Goal: Transaction & Acquisition: Purchase product/service

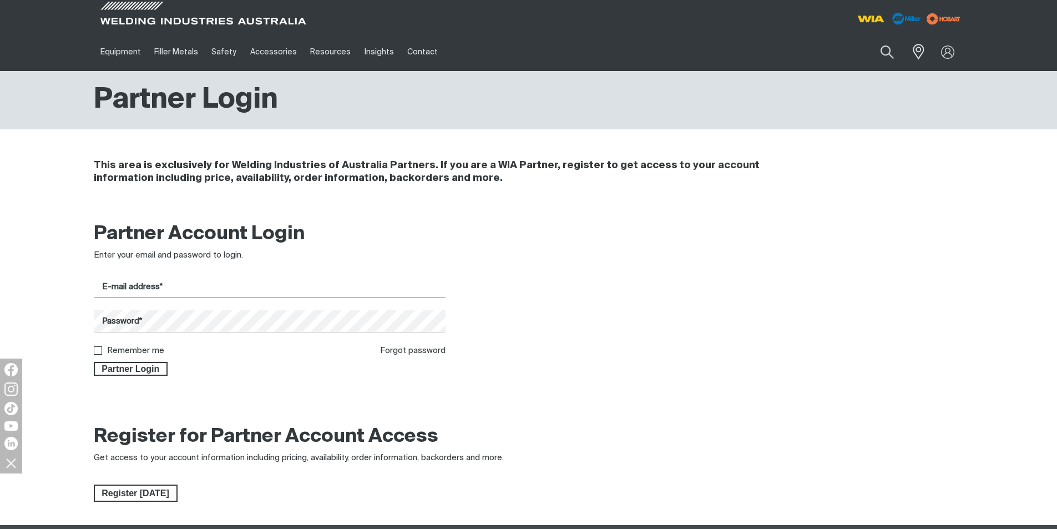
type input "[EMAIL_ADDRESS][DOMAIN_NAME]"
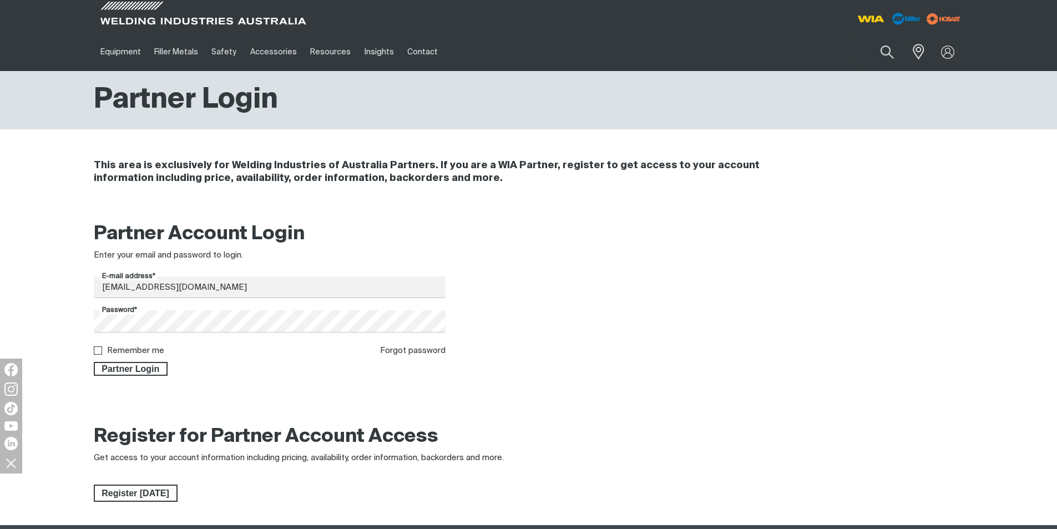
click at [228, 376] on div "Partner Login" at bounding box center [270, 366] width 352 height 19
click at [139, 370] on span "Partner Login" at bounding box center [131, 369] width 72 height 14
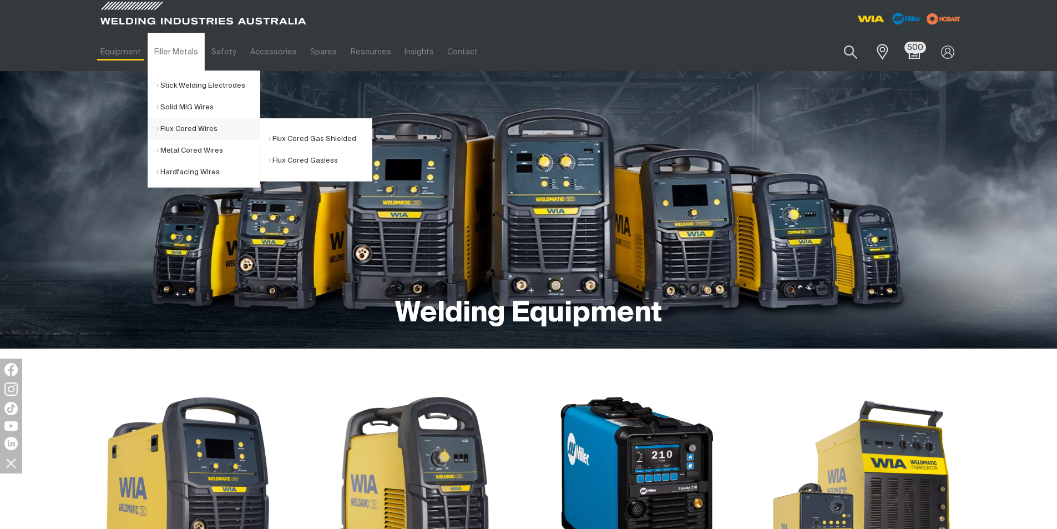
click at [180, 126] on link "Flux Cored Wires" at bounding box center [207, 129] width 103 height 22
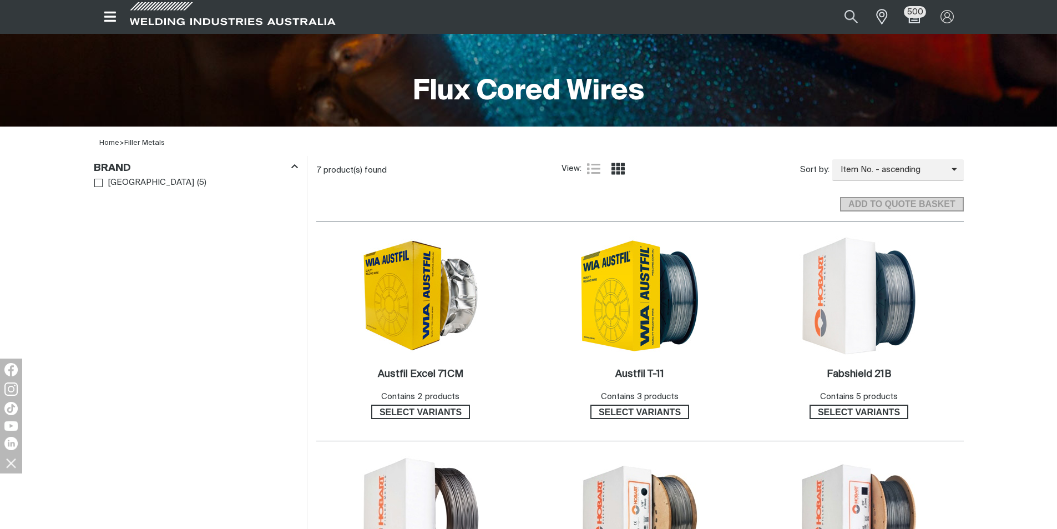
scroll to position [444, 0]
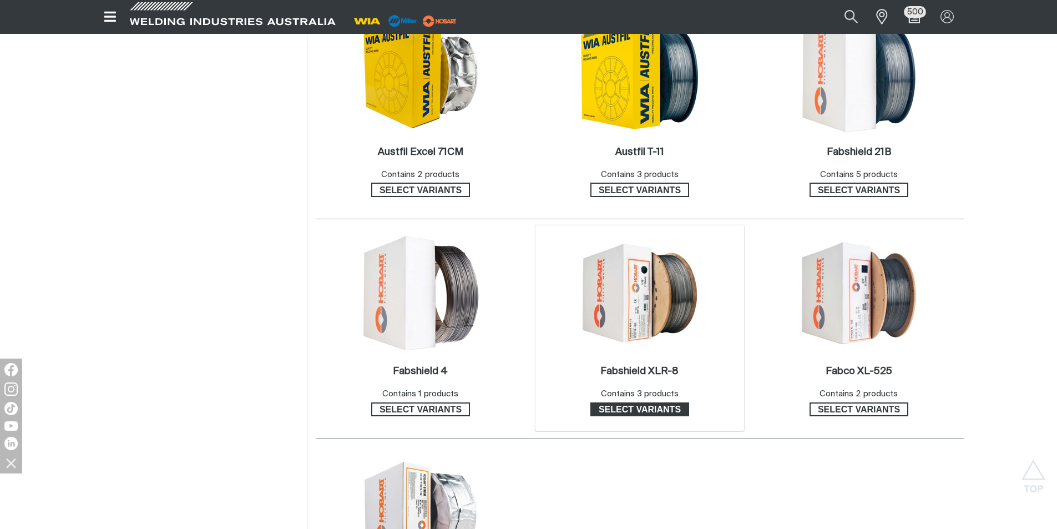
click at [644, 412] on span "Select variants" at bounding box center [639, 409] width 97 height 14
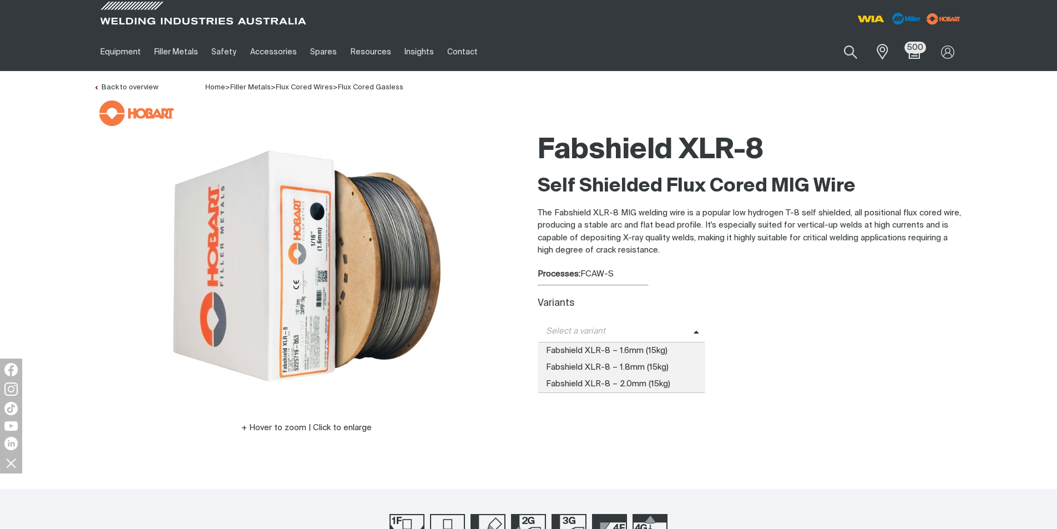
click at [692, 336] on span "Select a variant" at bounding box center [622, 332] width 168 height 22
click at [653, 352] on span "Fabshield XLR-8 – 1.6mm (15kg)" at bounding box center [622, 350] width 168 height 17
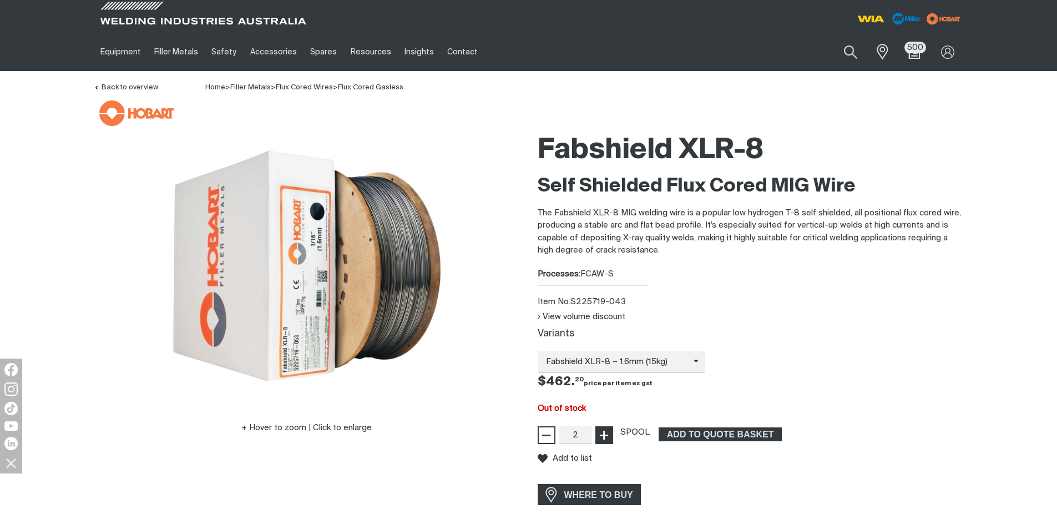
click at [603, 435] on span "+" at bounding box center [604, 435] width 11 height 19
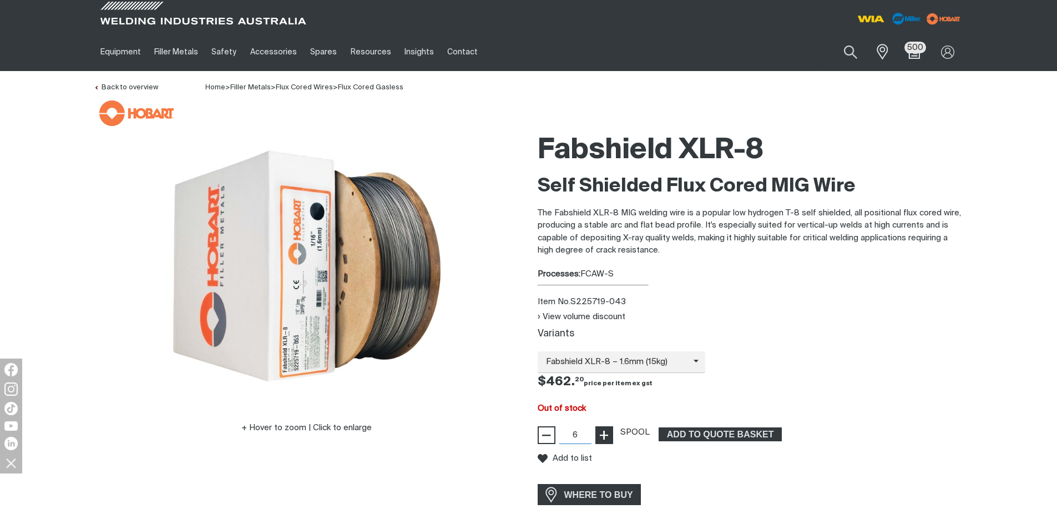
type input "7"
click at [603, 435] on span "+" at bounding box center [604, 435] width 11 height 19
click at [584, 433] on input "7" at bounding box center [575, 435] width 33 height 18
type input "72"
click at [691, 433] on span "ADD TO QUOTE BASKET" at bounding box center [720, 434] width 121 height 14
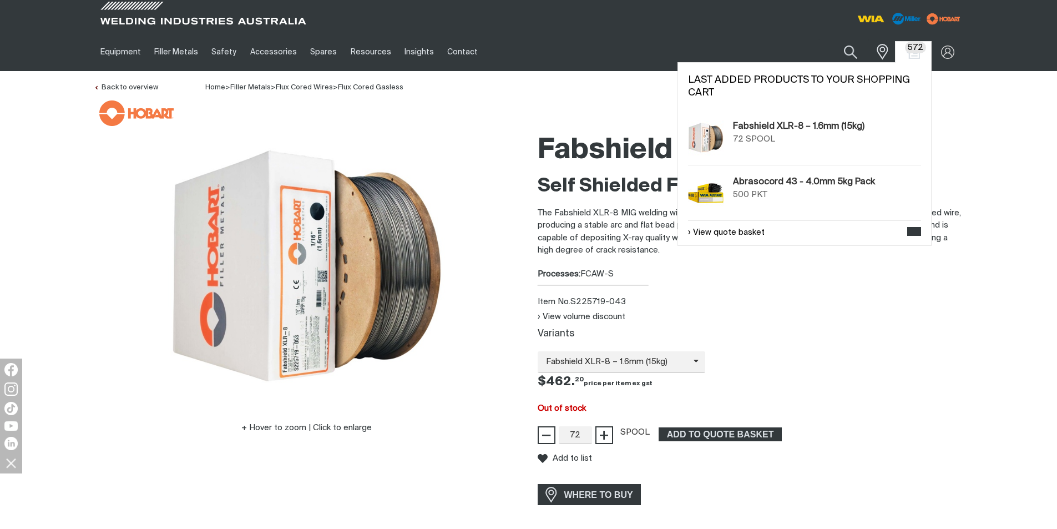
click at [697, 135] on img at bounding box center [706, 138] width 36 height 36
click at [800, 126] on link "Fabshield XLR-8 – 1.6mm (15kg)" at bounding box center [798, 126] width 131 height 13
click at [917, 55] on img "Shopping cart (572 product(s))" at bounding box center [913, 52] width 16 height 16
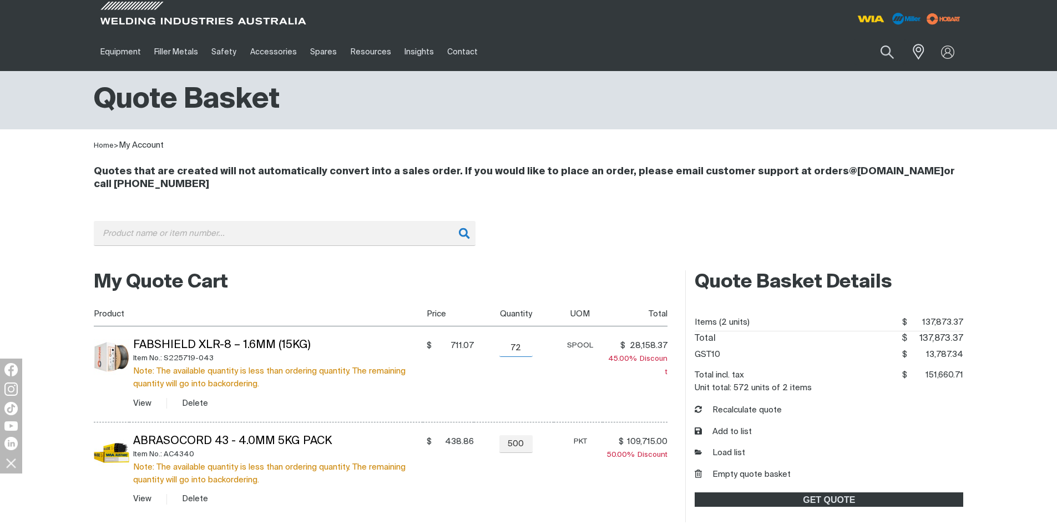
click at [519, 348] on input "72" at bounding box center [515, 348] width 33 height 18
type input "7"
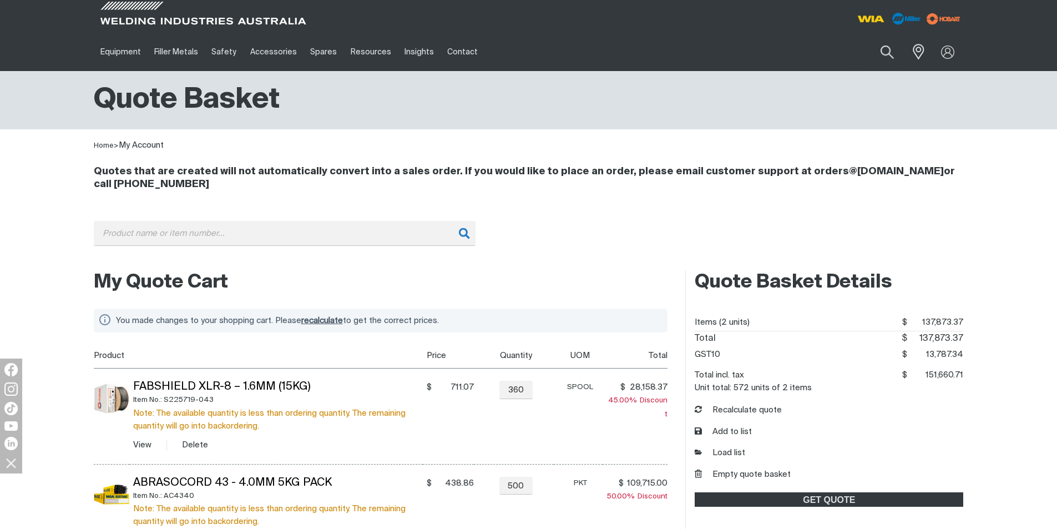
click at [594, 438] on td "SPOOL" at bounding box center [578, 416] width 49 height 96
click at [548, 407] on td "− 360 Quantity +" at bounding box center [514, 416] width 80 height 96
click at [526, 392] on input "360" at bounding box center [515, 390] width 33 height 18
click at [566, 412] on td "SPOOL" at bounding box center [578, 416] width 49 height 96
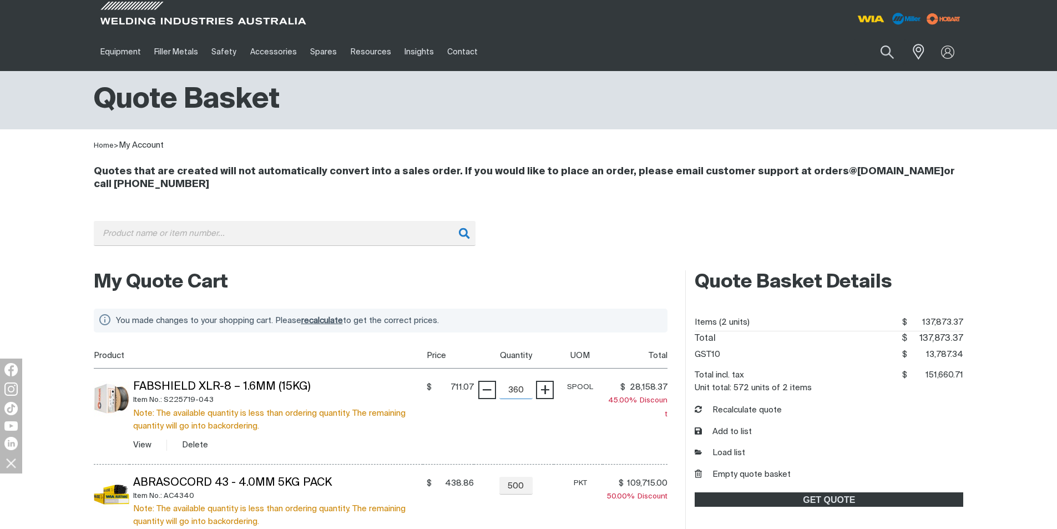
click at [531, 392] on input "360" at bounding box center [515, 390] width 33 height 18
click at [520, 389] on input "360" at bounding box center [515, 390] width 33 height 18
click at [524, 394] on input "360" at bounding box center [515, 390] width 33 height 18
click at [378, 430] on div "Note: The available quantity is less than ordering quantity. The remaining quan…" at bounding box center [278, 420] width 290 height 26
click at [525, 386] on input "360" at bounding box center [515, 390] width 33 height 18
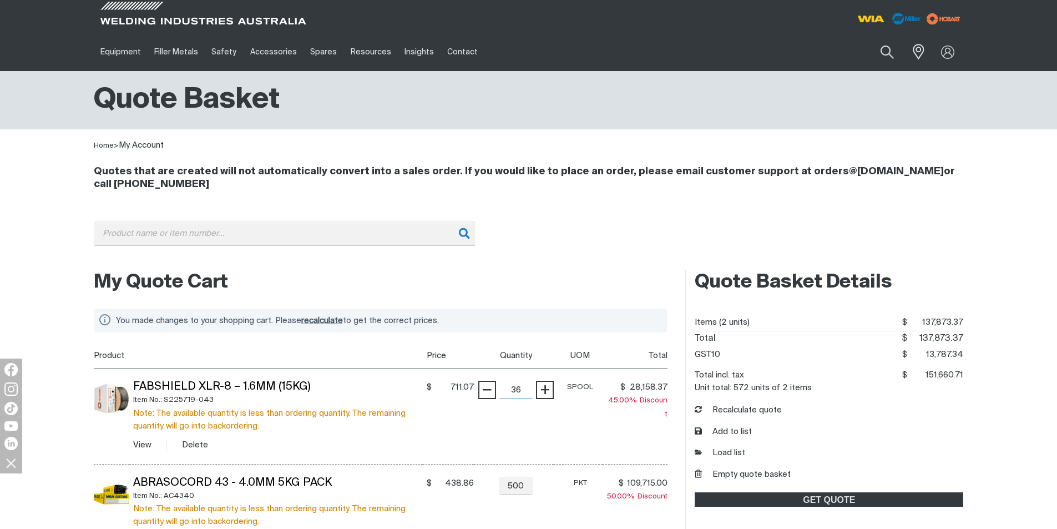
type input "3"
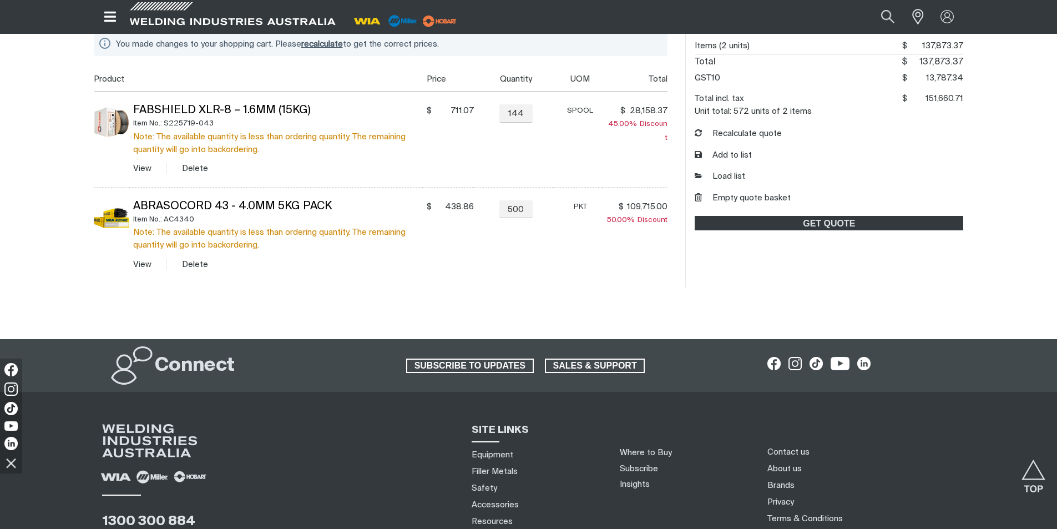
scroll to position [221, 0]
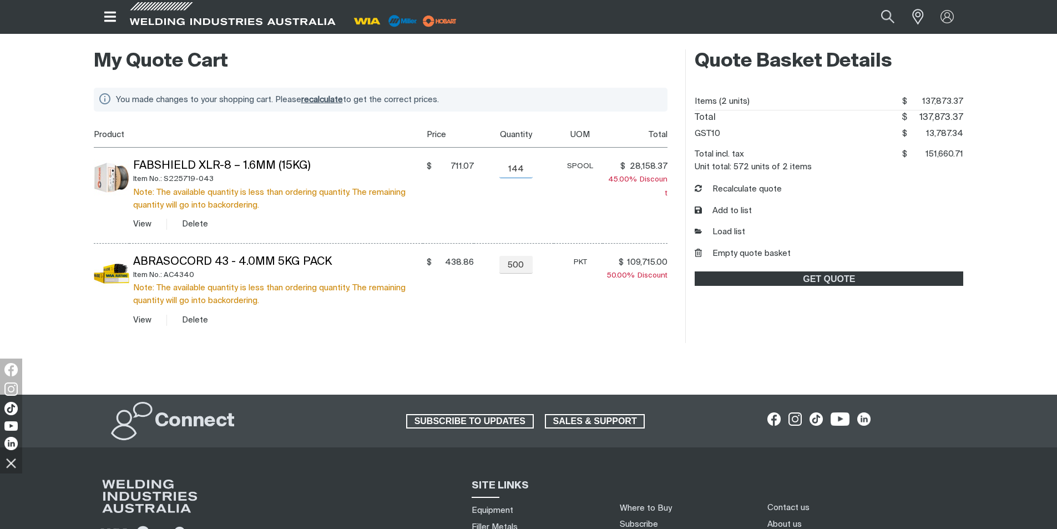
click at [528, 170] on input "144" at bounding box center [515, 169] width 33 height 18
drag, startPoint x: 528, startPoint y: 170, endPoint x: 505, endPoint y: 170, distance: 22.2
click at [506, 170] on input "144" at bounding box center [515, 169] width 33 height 18
type input "1"
click at [588, 203] on td "SPOOL" at bounding box center [578, 195] width 49 height 96
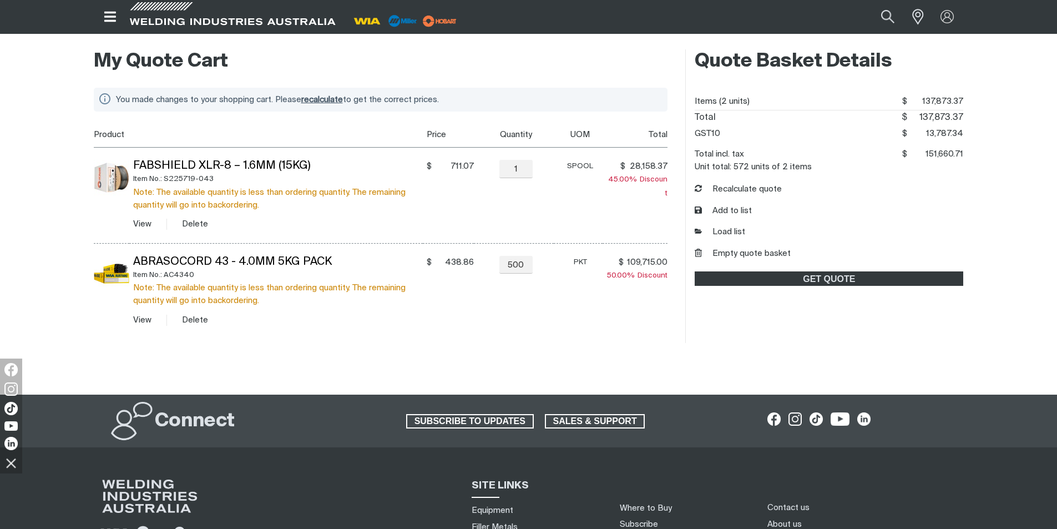
click at [518, 192] on td "− 1 Quantity +" at bounding box center [514, 195] width 80 height 96
drag, startPoint x: 626, startPoint y: 178, endPoint x: 609, endPoint y: 179, distance: 17.2
click at [626, 178] on span "45.00%" at bounding box center [624, 179] width 32 height 7
click at [533, 170] on div "1 Quantity" at bounding box center [516, 169] width 40 height 18
click at [142, 222] on link "View" at bounding box center [142, 224] width 18 height 8
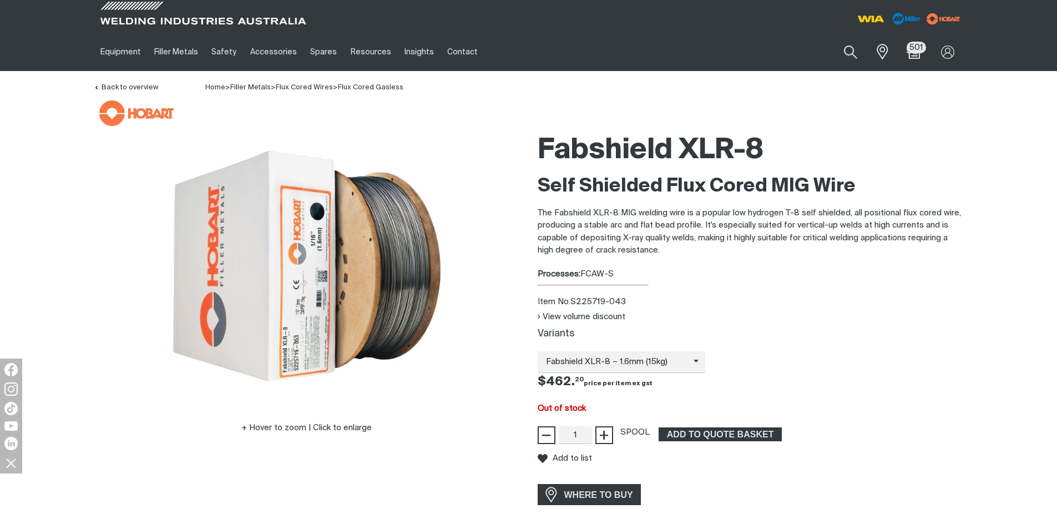
scroll to position [111, 0]
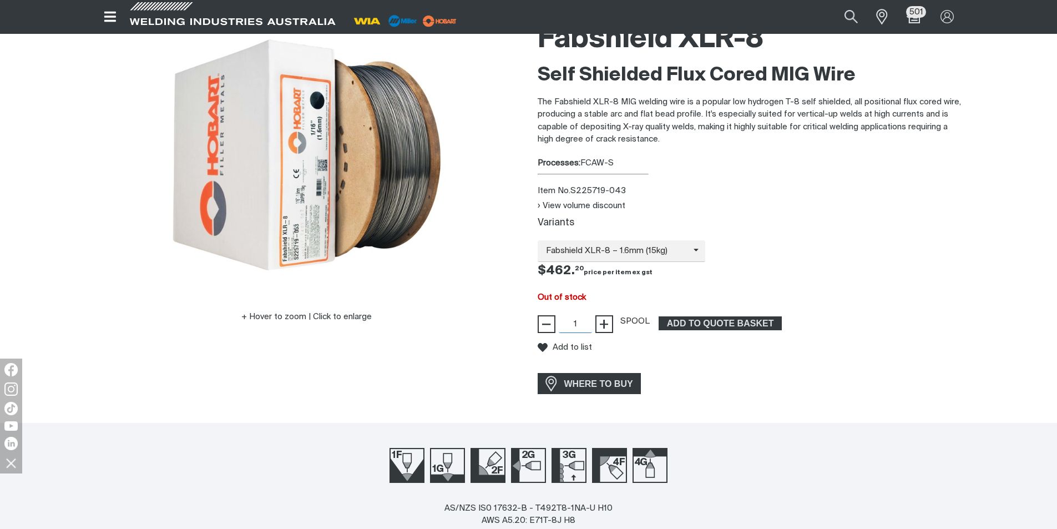
click at [580, 324] on input "1" at bounding box center [575, 324] width 33 height 18
type input "72"
click at [694, 322] on span "ADD TO QUOTE BASKET" at bounding box center [720, 323] width 121 height 14
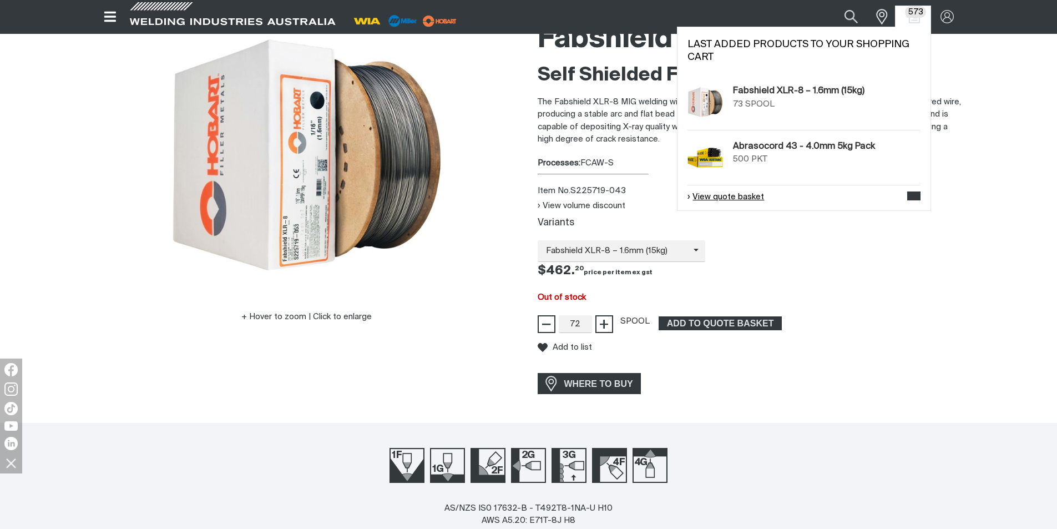
click at [726, 196] on link "View quote basket" at bounding box center [725, 197] width 77 height 13
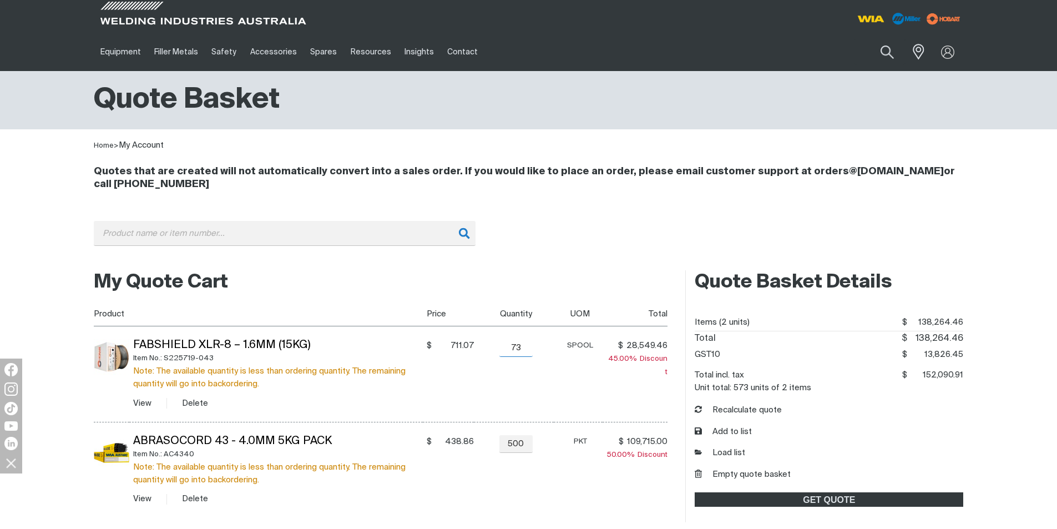
drag, startPoint x: 521, startPoint y: 346, endPoint x: 527, endPoint y: 345, distance: 6.2
click at [521, 345] on input "73" at bounding box center [515, 348] width 33 height 18
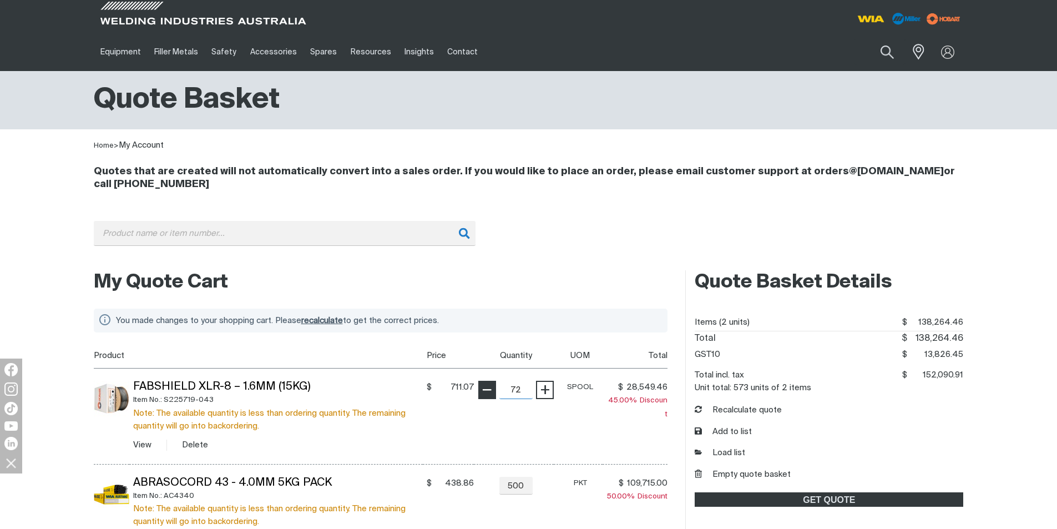
click at [489, 347] on table "Product Price Quantity UOM Total Fabshield XLR-8 – 1.6mm (15kg) Item No.: S2257…" at bounding box center [381, 451] width 574 height 216
click at [519, 387] on input "72" at bounding box center [515, 390] width 33 height 18
type input "7"
type input "1"
type input "360"
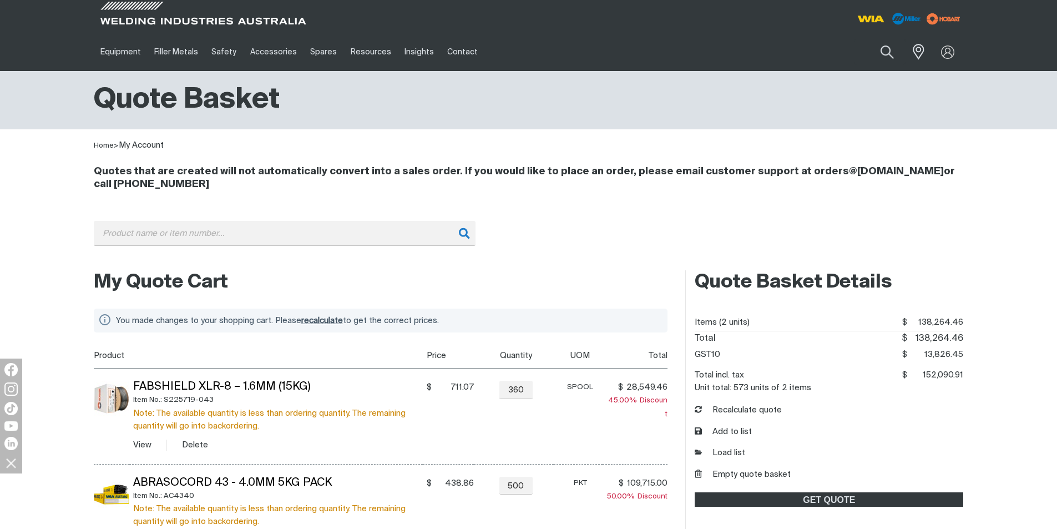
click at [646, 403] on span "45.00% Discount" at bounding box center [637, 407] width 59 height 21
click at [192, 442] on button "Delete" at bounding box center [195, 444] width 26 height 13
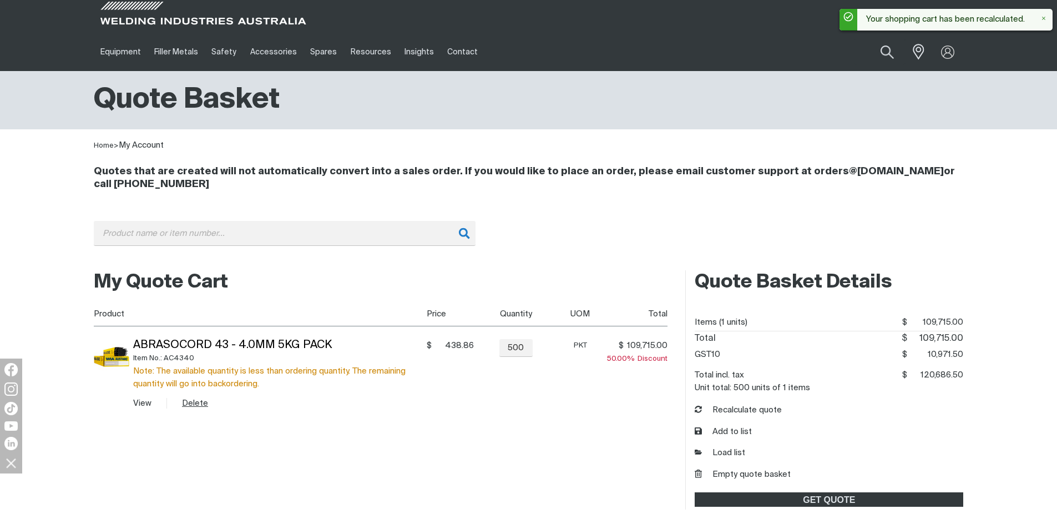
click at [199, 407] on button "Delete" at bounding box center [195, 403] width 26 height 13
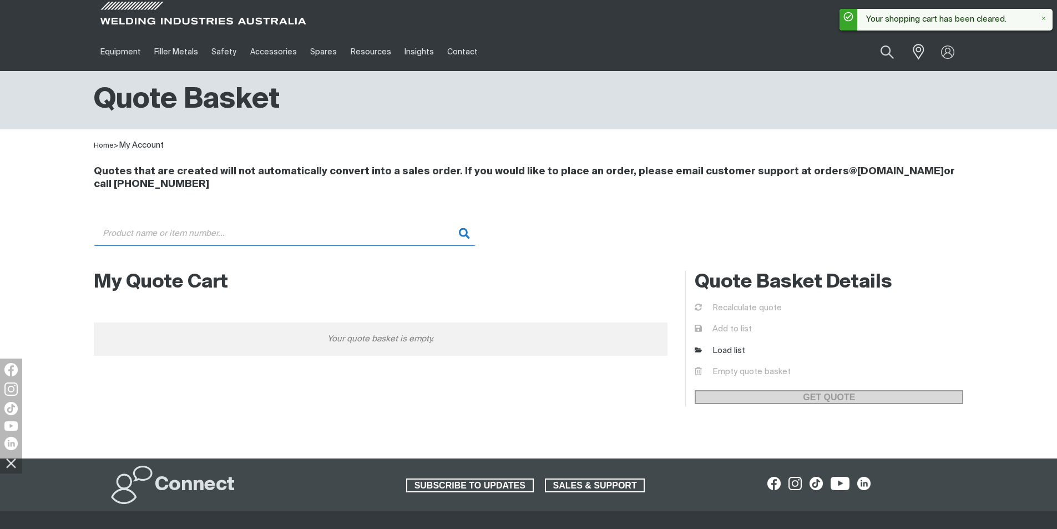
click at [176, 236] on input "Search" at bounding box center [285, 233] width 382 height 25
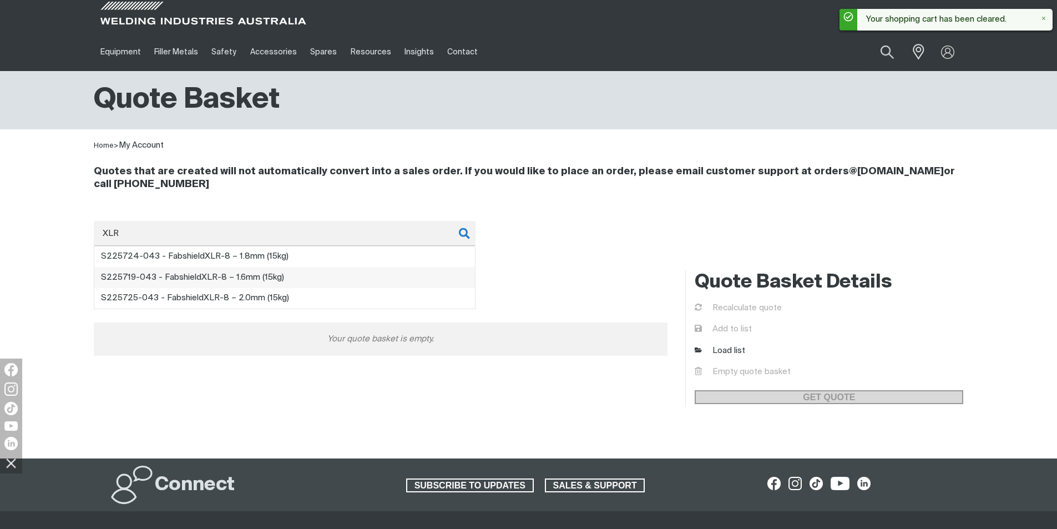
click at [203, 279] on span "XLR" at bounding box center [209, 277] width 16 height 8
type input "S225719-043 - Fabshield XLR-8 – 1.6mm (15kg)"
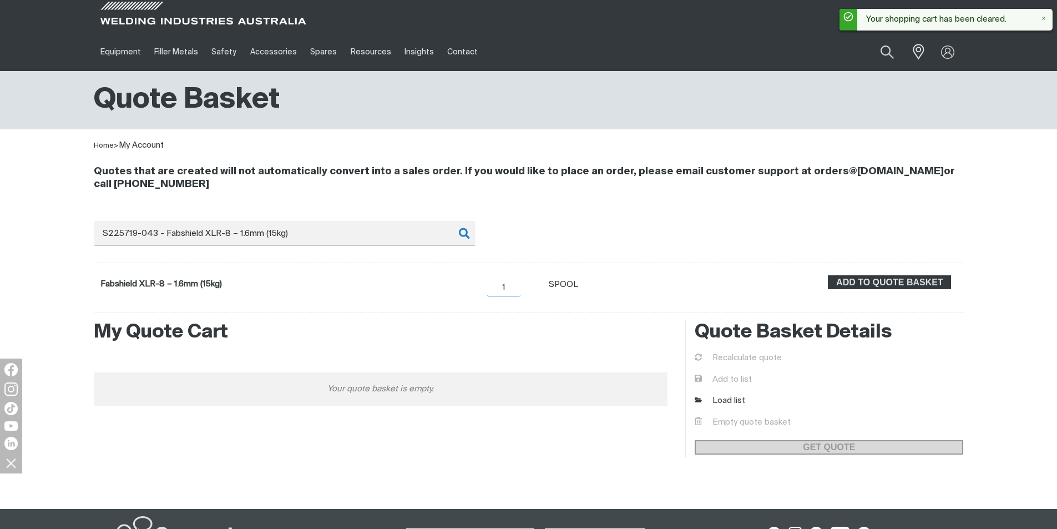
click at [510, 290] on input "1" at bounding box center [503, 288] width 33 height 18
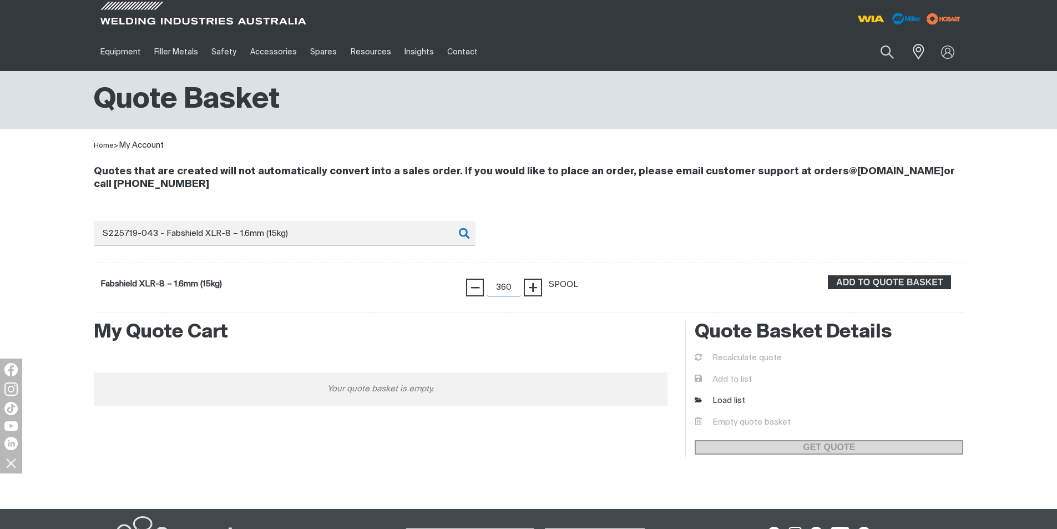
type input "360"
click at [858, 284] on span "ADD TO QUOTE BASKET" at bounding box center [889, 282] width 121 height 14
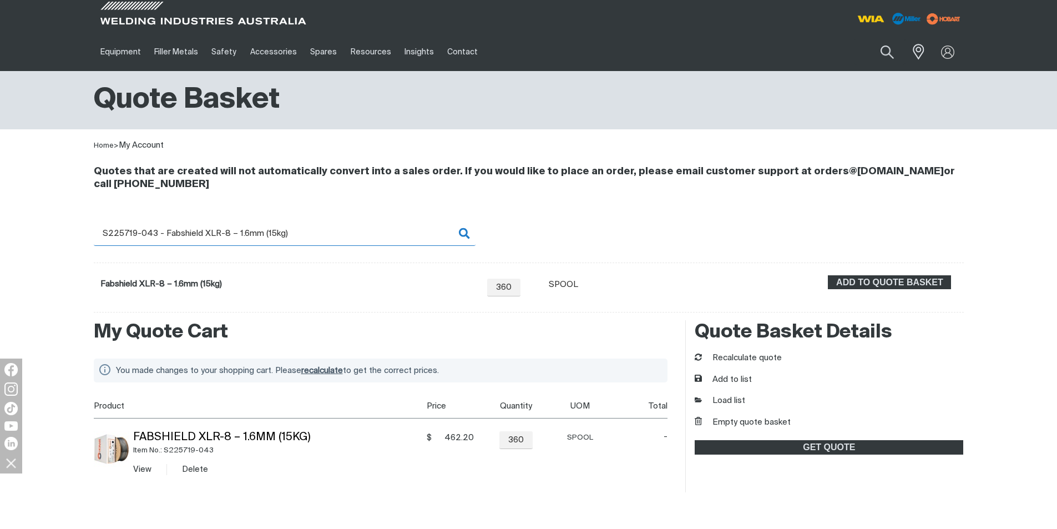
scroll to position [111, 0]
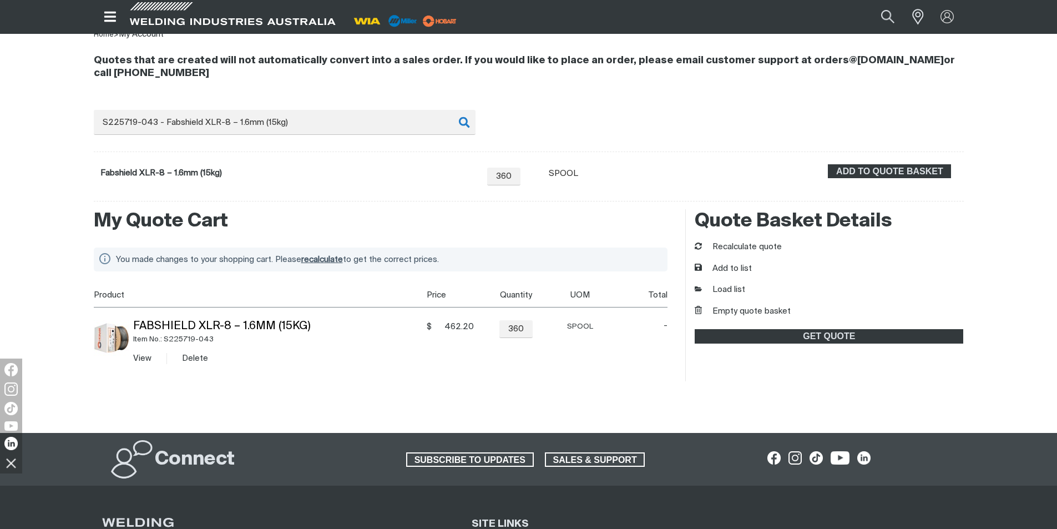
click at [317, 257] on span "recalculate" at bounding box center [322, 259] width 42 height 8
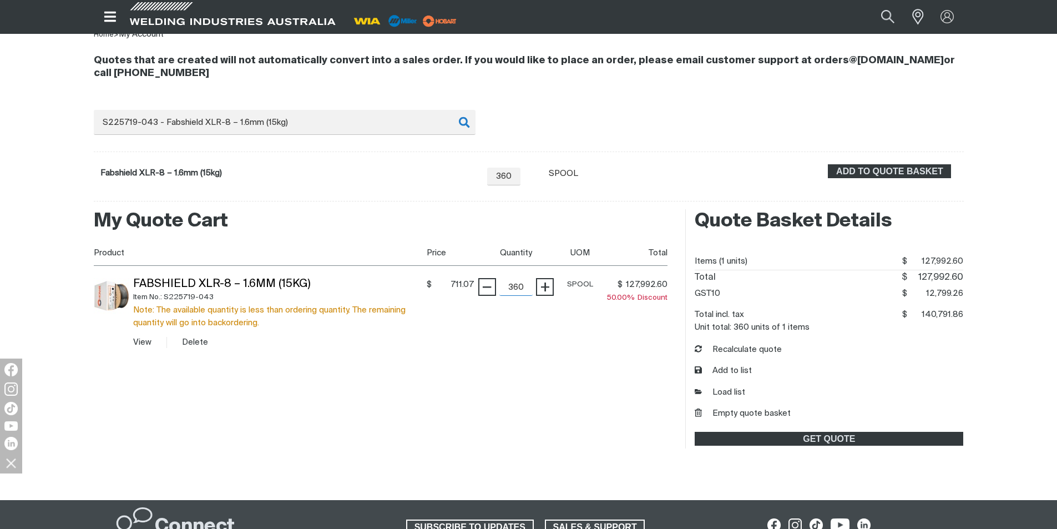
click at [524, 290] on input "360" at bounding box center [515, 287] width 33 height 18
drag, startPoint x: 509, startPoint y: 174, endPoint x: 517, endPoint y: 175, distance: 8.4
click at [509, 174] on input "360" at bounding box center [503, 177] width 33 height 18
type input "3"
type input "72"
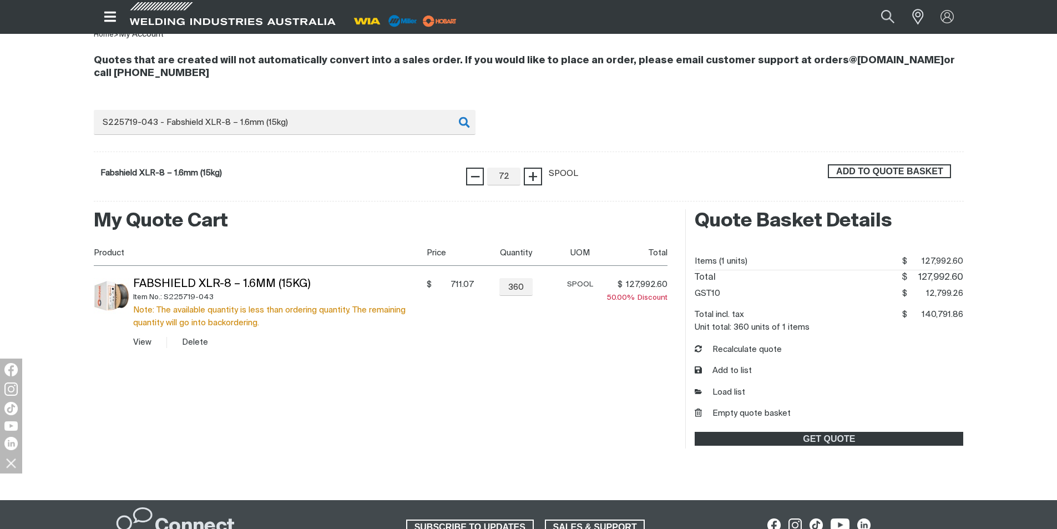
click at [862, 172] on span "ADD TO QUOTE BASKET" at bounding box center [889, 171] width 121 height 14
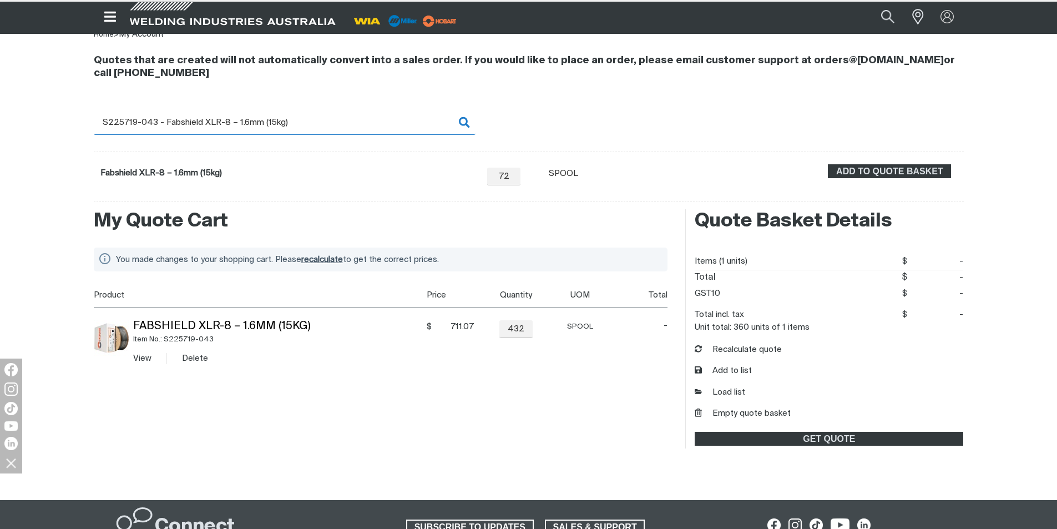
scroll to position [110, 0]
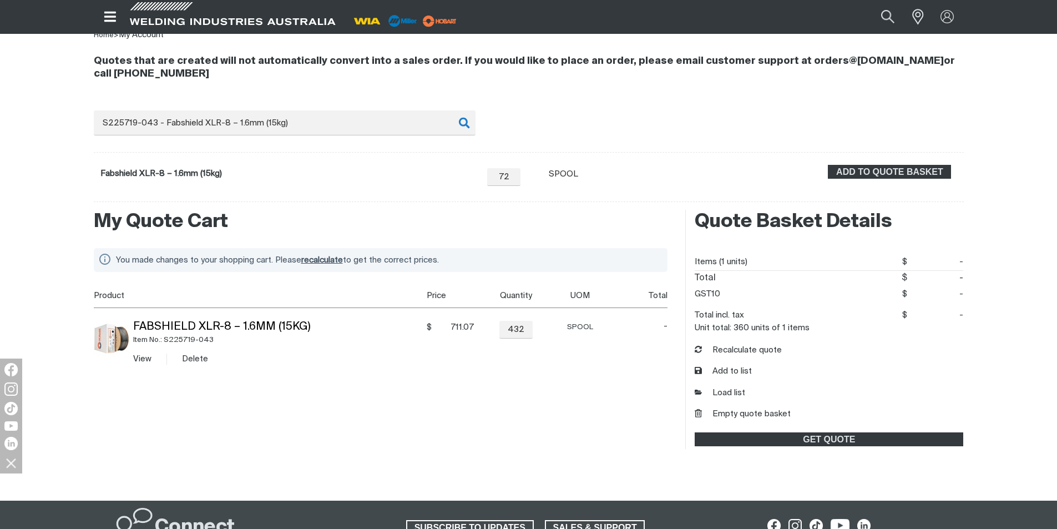
click at [331, 260] on span "recalculate" at bounding box center [322, 260] width 42 height 8
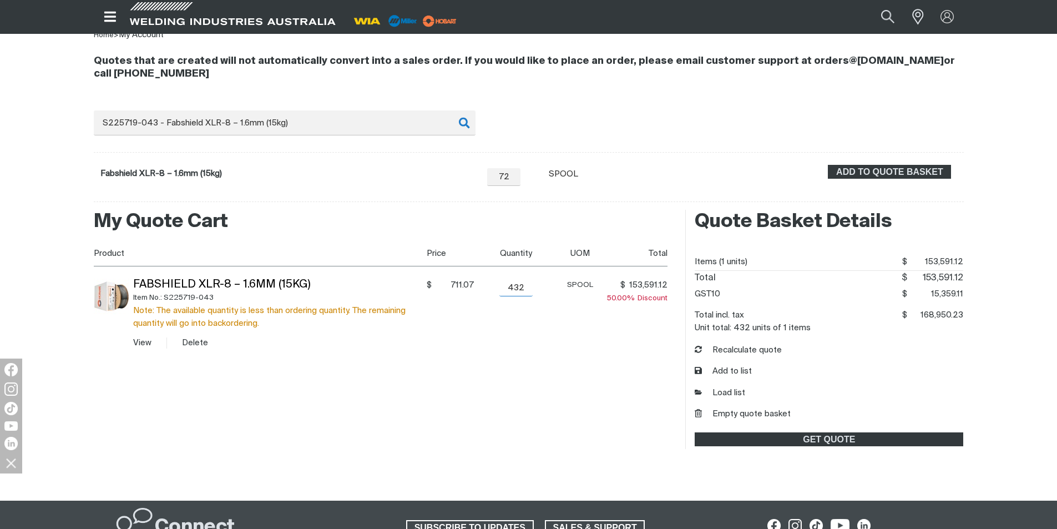
click at [525, 291] on input "432" at bounding box center [515, 288] width 33 height 18
click at [487, 286] on table "Product Price Quantity UOM Total Fabshield XLR-8 – 1.6mm (15kg) Item No.: S2257…" at bounding box center [381, 301] width 574 height 120
click at [487, 266] on th "Quantity" at bounding box center [514, 253] width 80 height 25
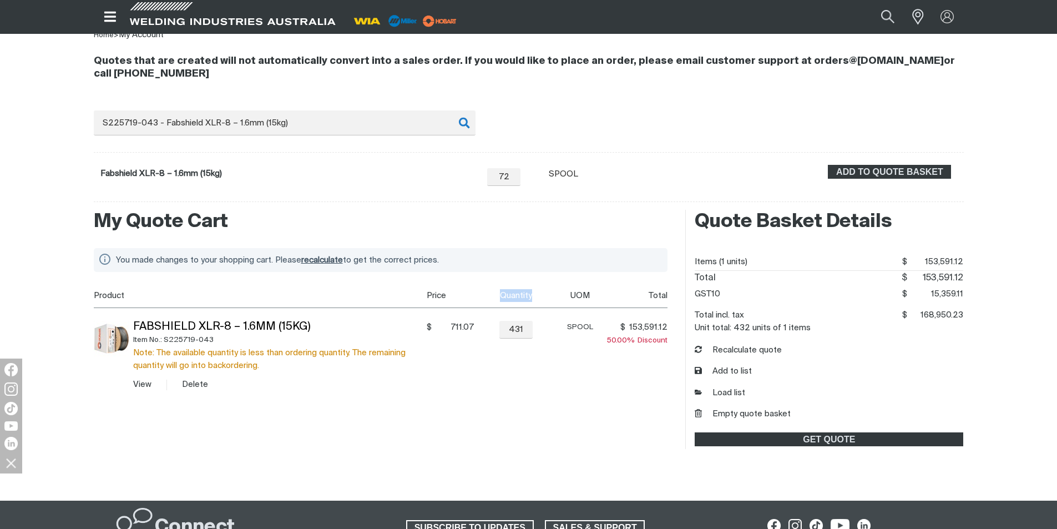
click at [487, 286] on th "Quantity" at bounding box center [514, 295] width 80 height 25
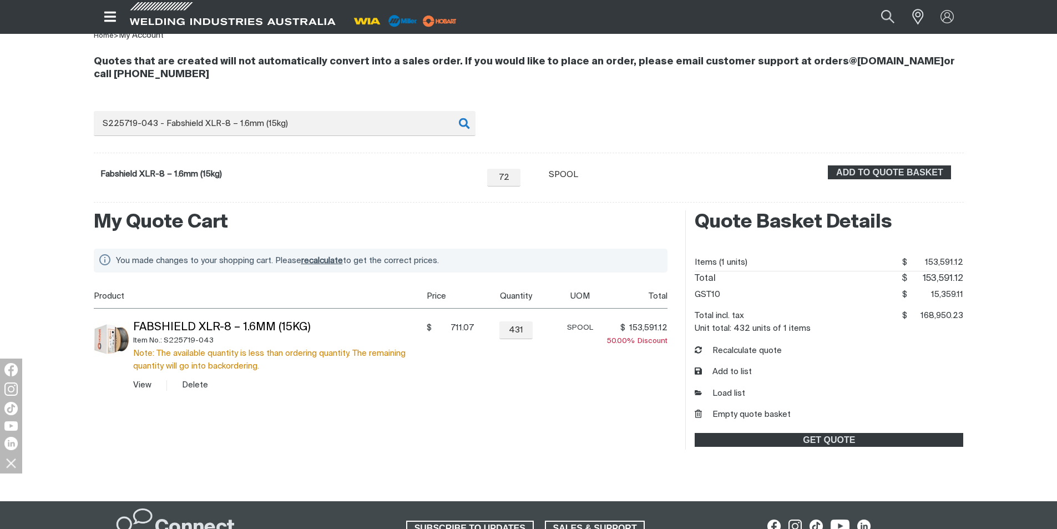
click at [534, 328] on div "431 Quantity" at bounding box center [516, 330] width 40 height 18
click at [509, 328] on input "431" at bounding box center [515, 330] width 33 height 18
click at [489, 333] on span "−" at bounding box center [487, 330] width 11 height 19
drag, startPoint x: 522, startPoint y: 330, endPoint x: 497, endPoint y: 328, distance: 25.1
click at [497, 328] on div "430 Quantity" at bounding box center [516, 330] width 40 height 18
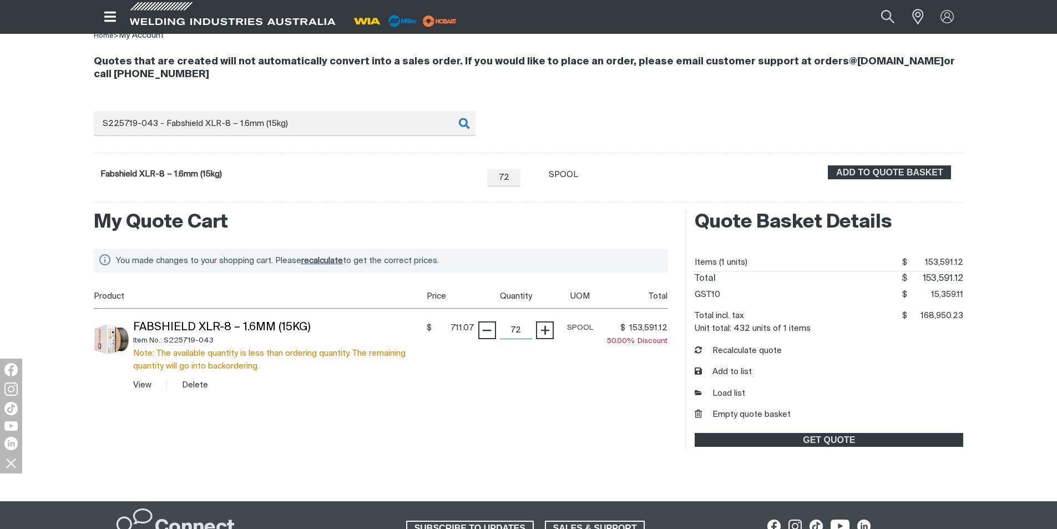
type input "72"
click at [494, 379] on td "− 72 Quantity +" at bounding box center [514, 355] width 80 height 95
click at [740, 350] on button "Recalculate quote" at bounding box center [738, 351] width 87 height 13
